Goal: Task Accomplishment & Management: Use online tool/utility

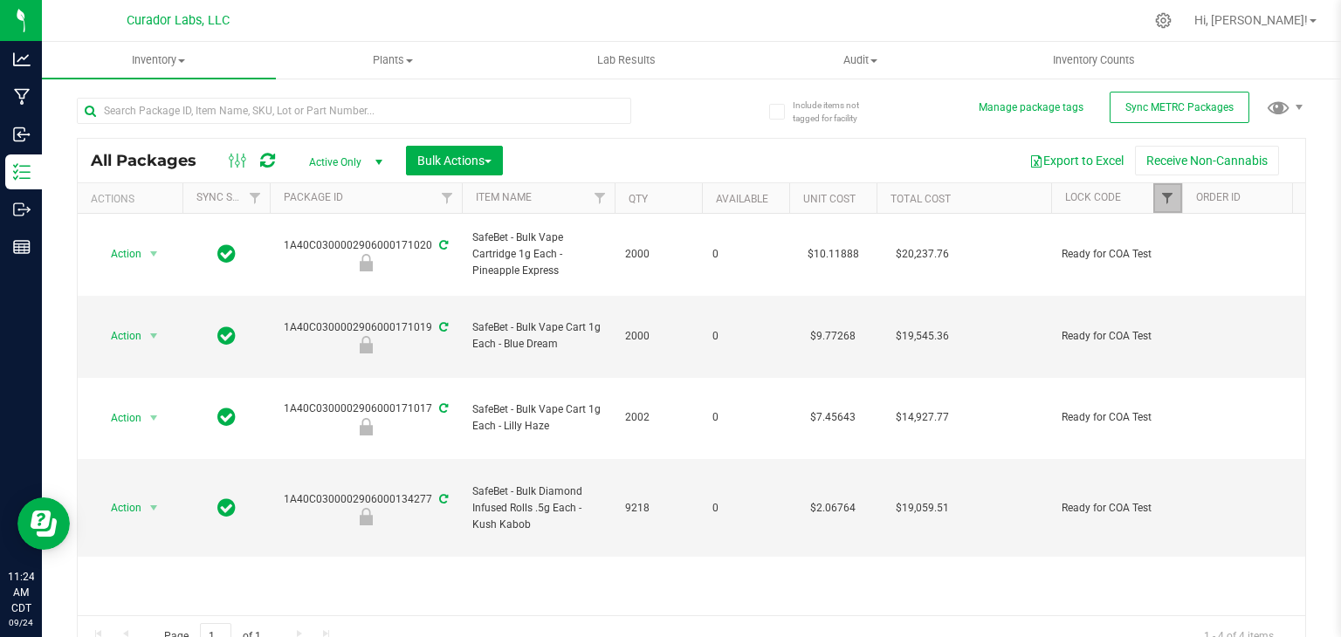
click at [1163, 200] on span "Filter" at bounding box center [1167, 198] width 14 height 14
click at [1164, 196] on span "Filter" at bounding box center [1167, 198] width 14 height 14
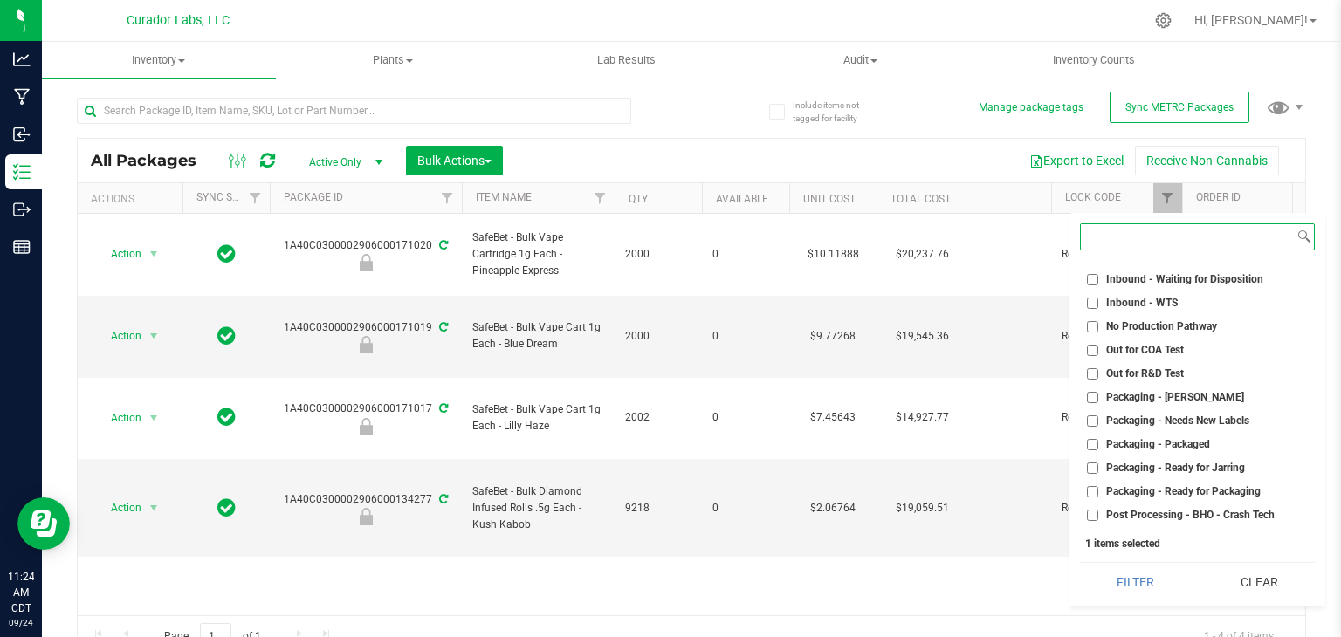
scroll to position [501, 0]
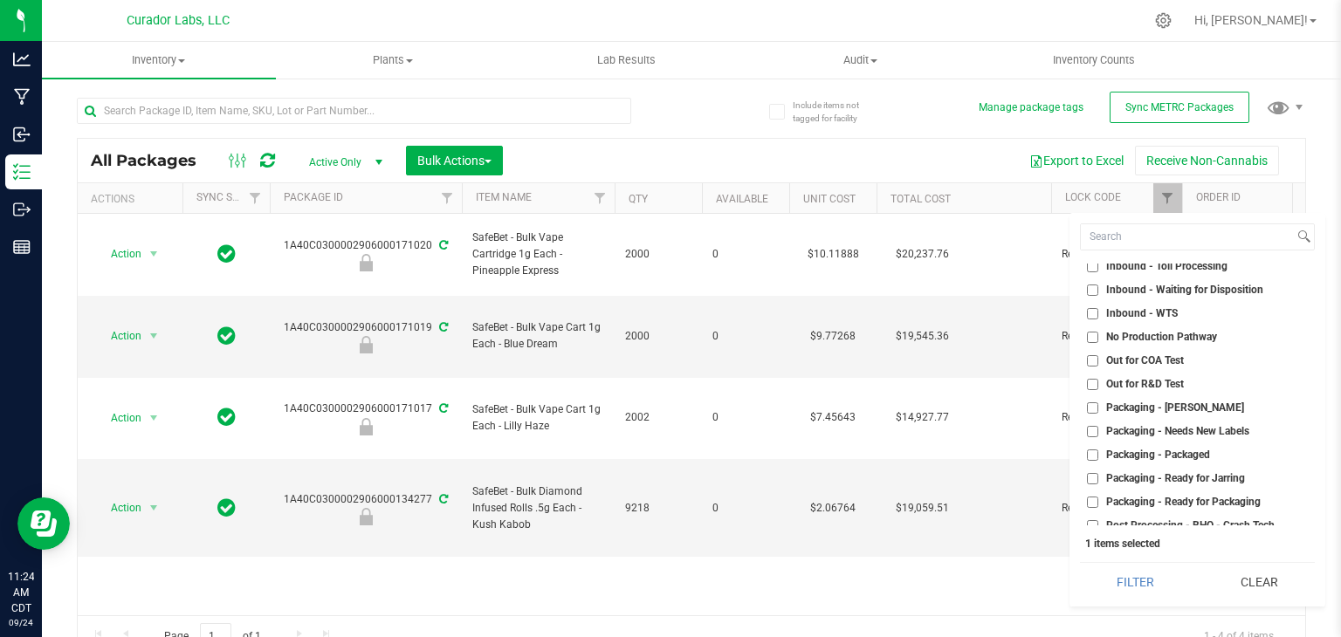
click at [1088, 360] on input "Out for COA Test" at bounding box center [1092, 360] width 11 height 11
checkbox input "true"
click at [1246, 577] on button "Clear" at bounding box center [1259, 582] width 112 height 38
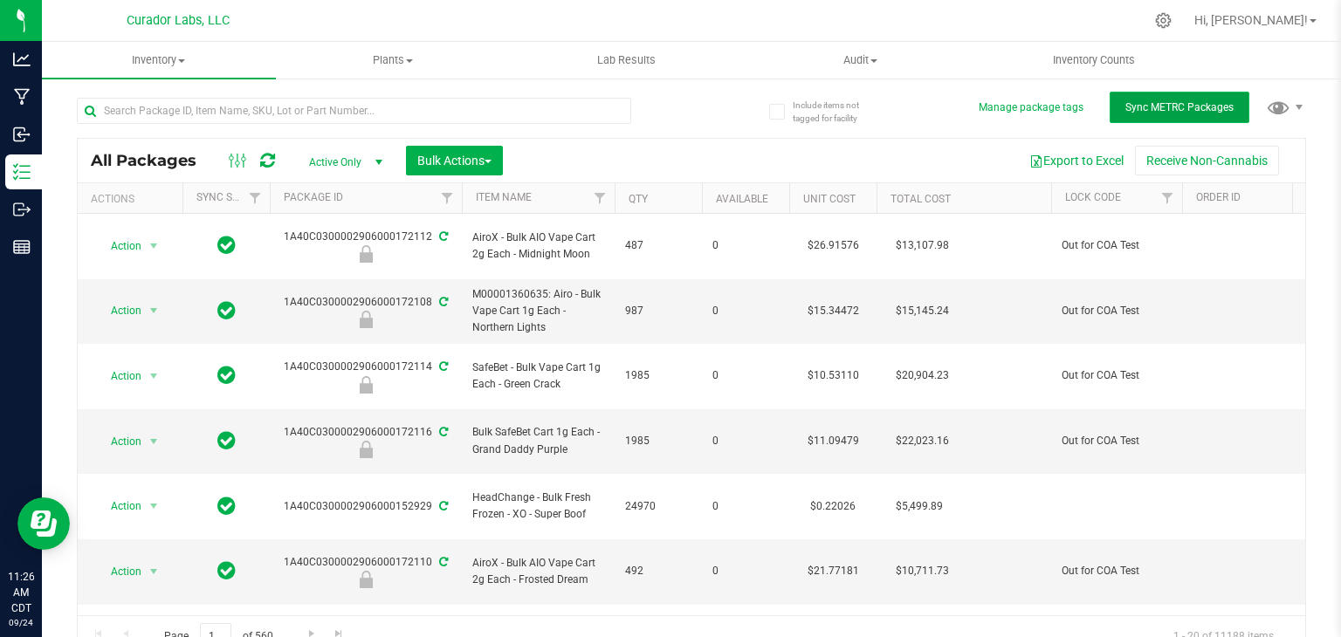
click at [1154, 110] on span "Sync METRC Packages" at bounding box center [1179, 107] width 108 height 12
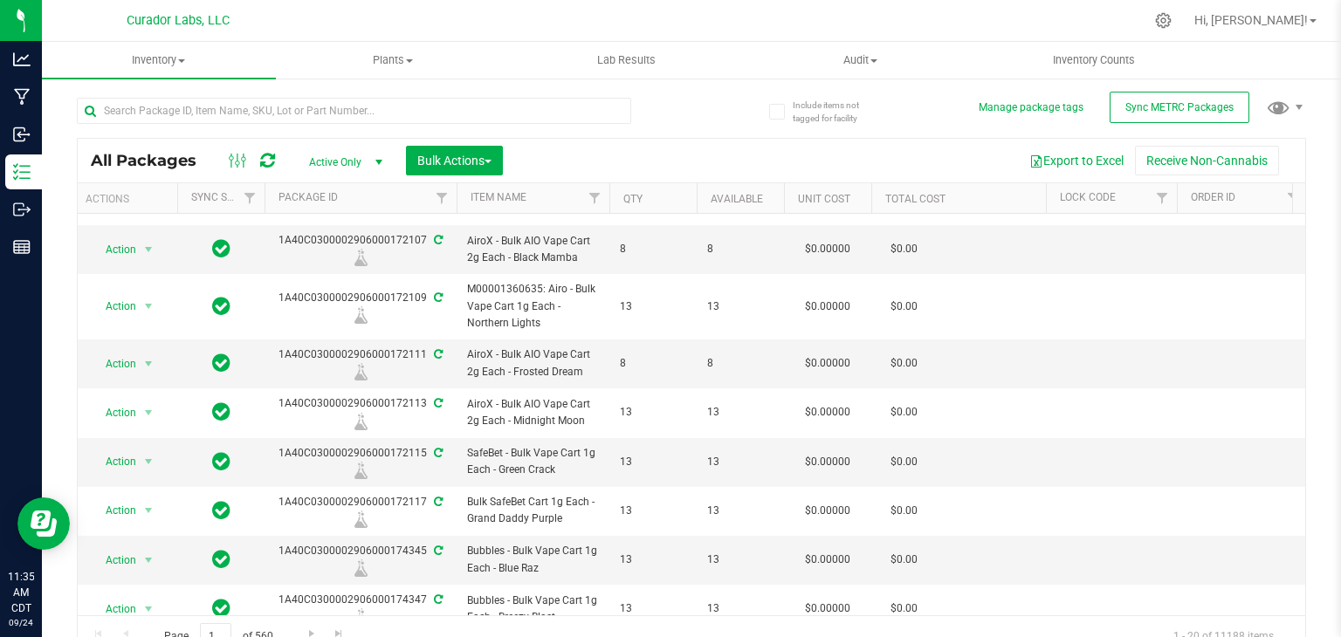
scroll to position [443, 5]
